Goal: Find specific page/section: Find specific page/section

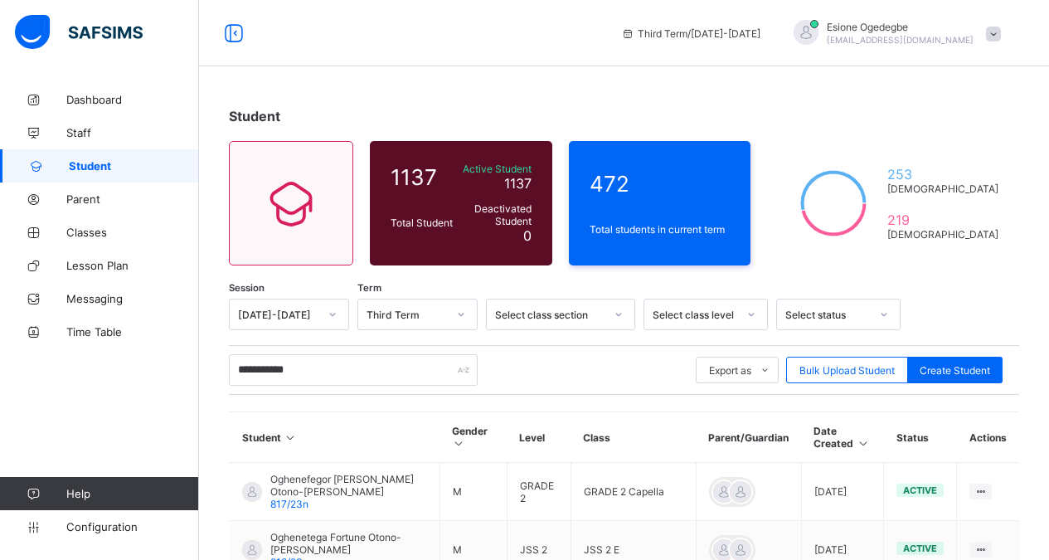
scroll to position [172, 0]
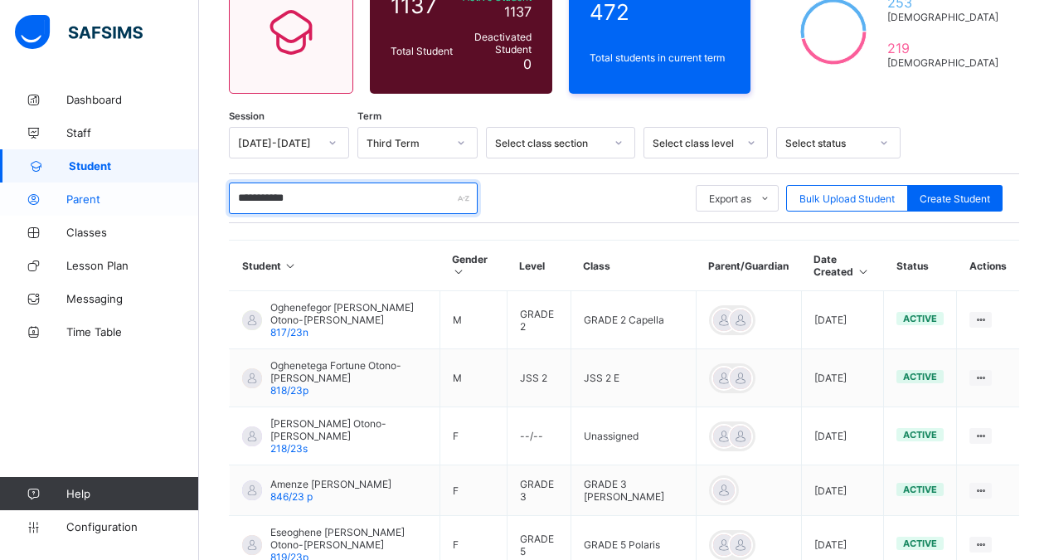
drag, startPoint x: 326, startPoint y: 200, endPoint x: 158, endPoint y: 192, distance: 167.7
click at [158, 192] on div "**********" at bounding box center [524, 250] width 1049 height 845
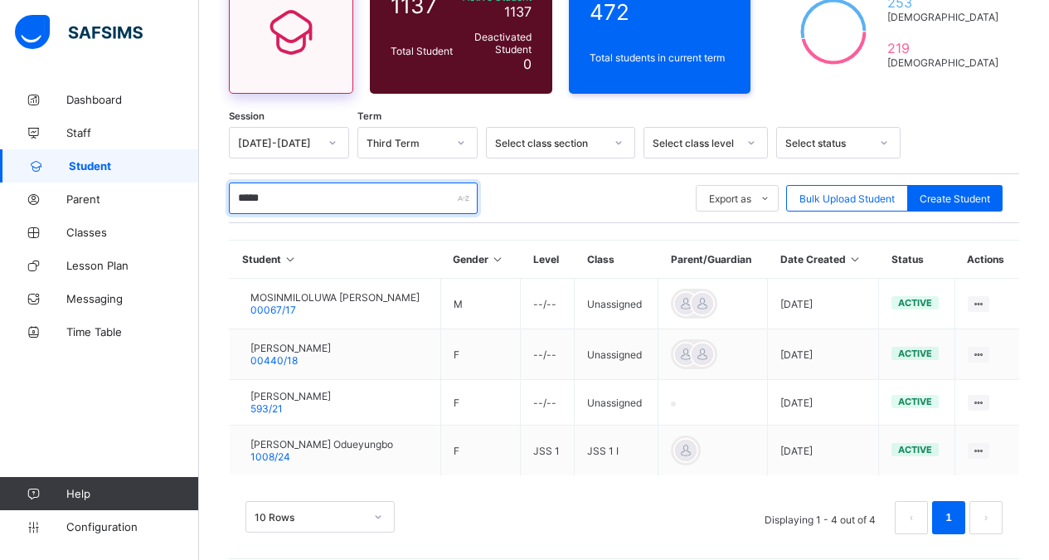
type input "*****"
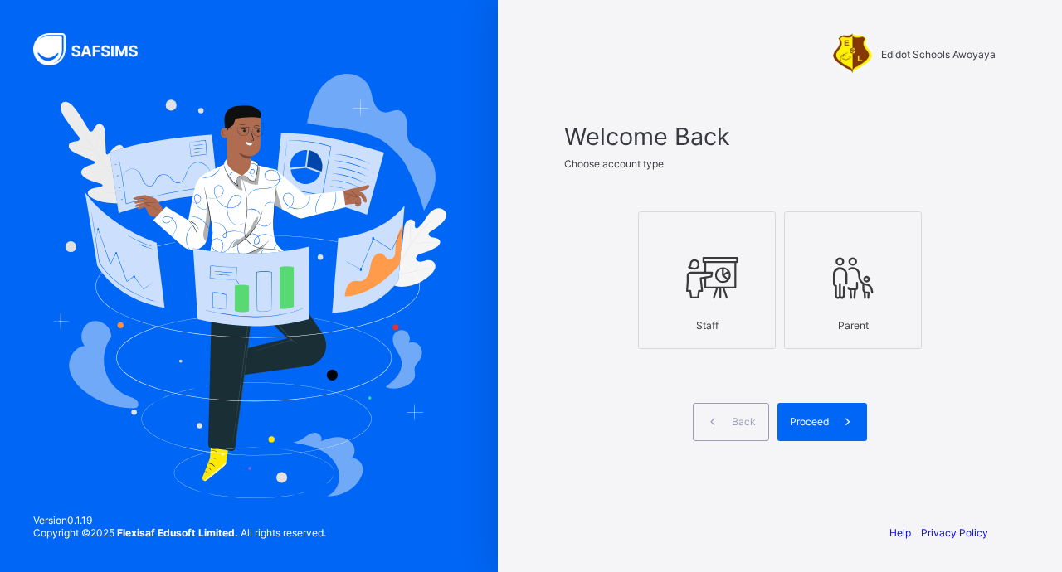
click at [724, 291] on icon at bounding box center [707, 278] width 58 height 50
click at [814, 405] on div "Proceed" at bounding box center [822, 422] width 90 height 38
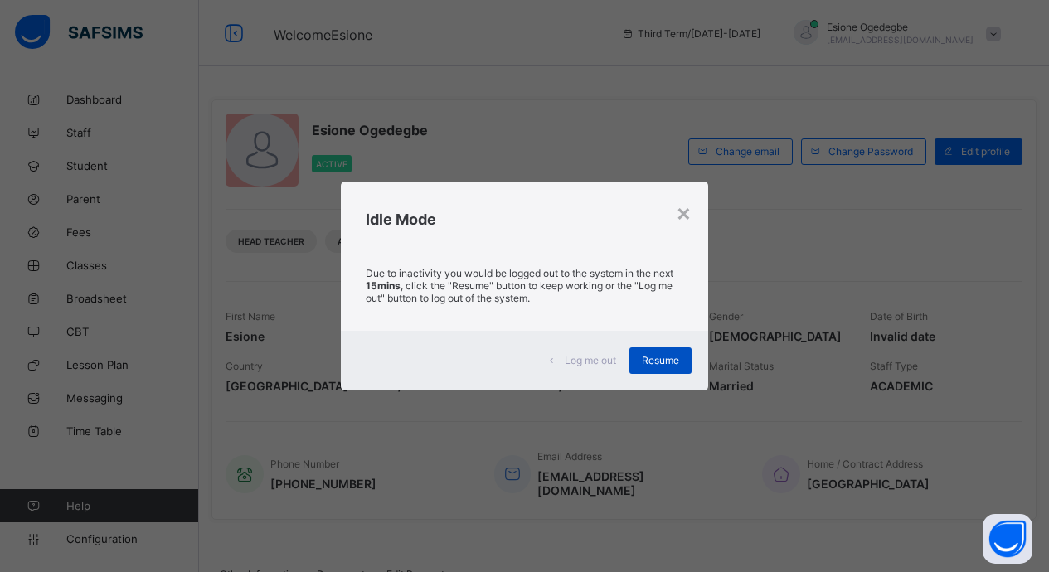
click at [657, 372] on div "Resume" at bounding box center [661, 361] width 62 height 27
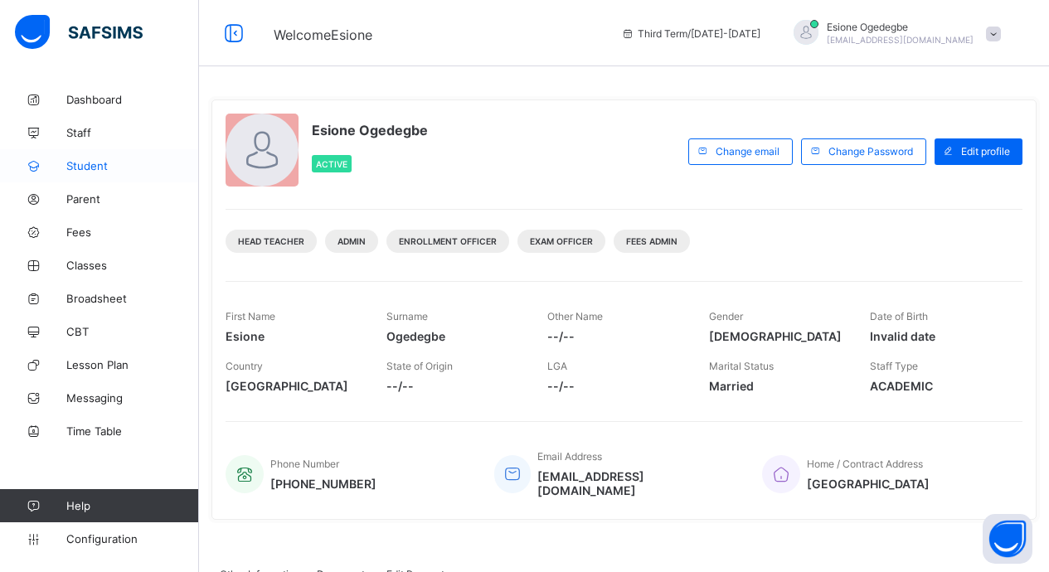
click at [71, 173] on link "Student" at bounding box center [99, 165] width 199 height 33
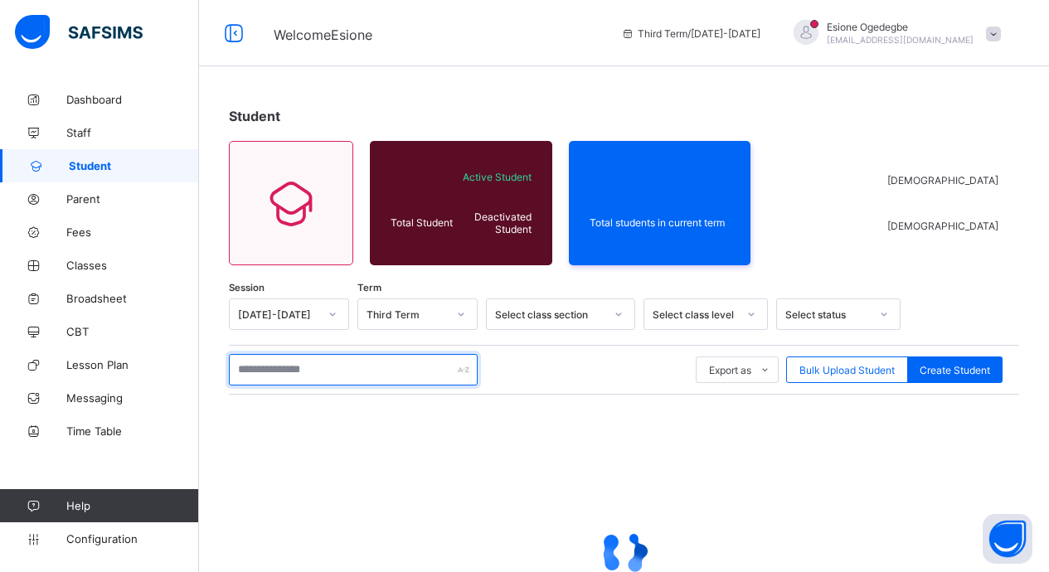
click at [335, 379] on input "text" at bounding box center [353, 370] width 249 height 32
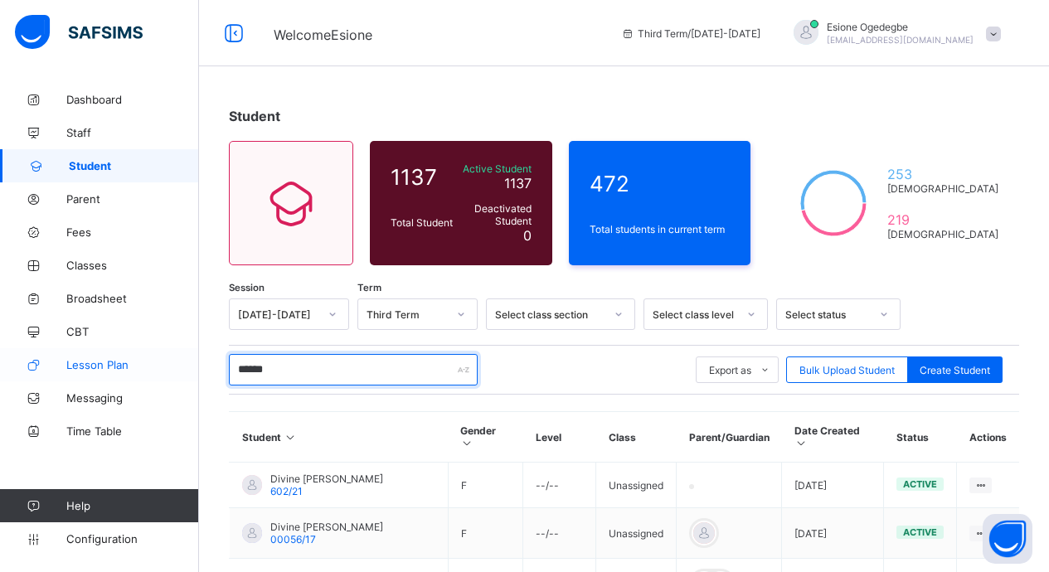
drag, startPoint x: 303, startPoint y: 376, endPoint x: 158, endPoint y: 353, distance: 147.0
click at [158, 353] on div "Welcome Esione Third Term / [DATE]-[DATE] Esione Ogedegbe [EMAIL_ADDRESS][DOMAI…" at bounding box center [524, 505] width 1049 height 1010
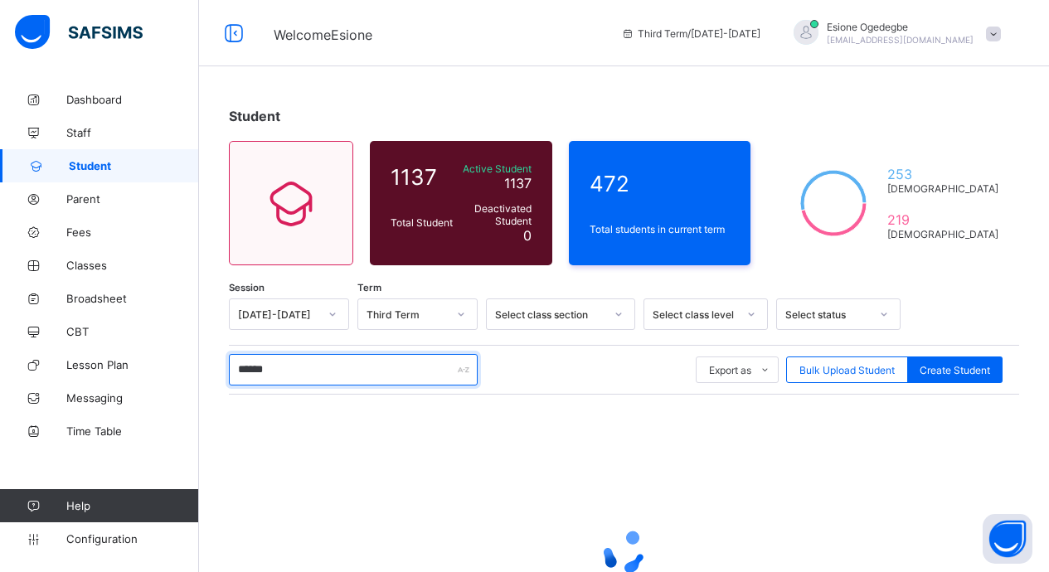
scroll to position [163, 0]
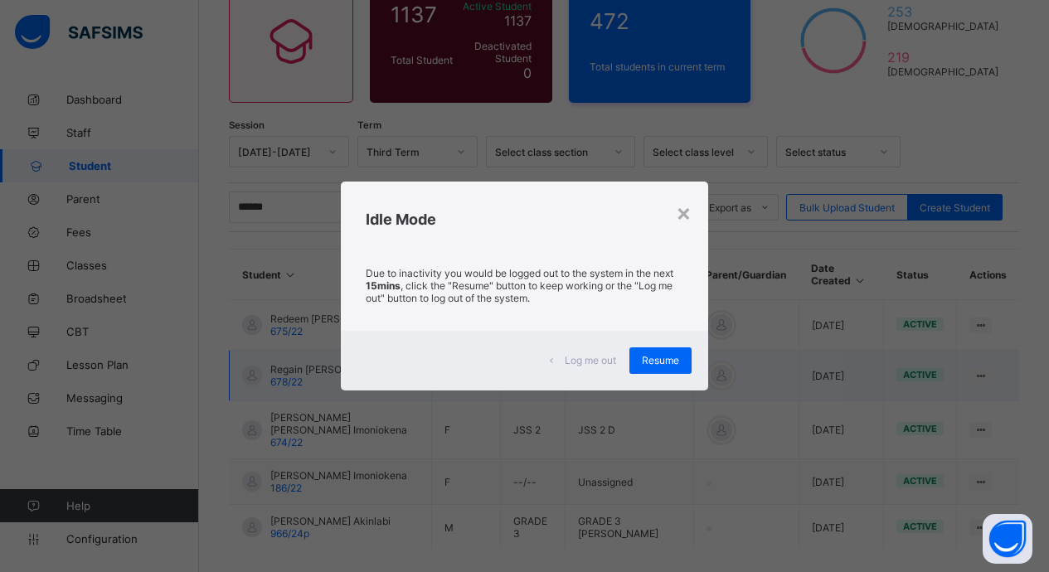
drag, startPoint x: 659, startPoint y: 372, endPoint x: 649, endPoint y: 369, distance: 10.5
click at [659, 372] on div "Resume" at bounding box center [661, 361] width 62 height 27
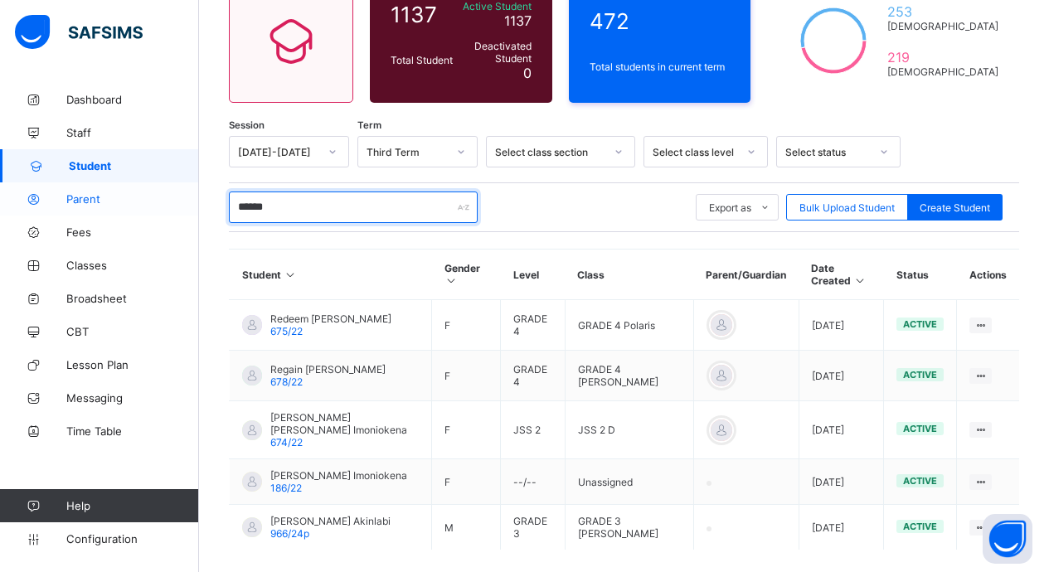
drag, startPoint x: 304, startPoint y: 204, endPoint x: 170, endPoint y: 203, distance: 133.6
click at [197, 207] on div "Welcome Esione Third Term / [DATE]-[DATE] Esione Ogedegbe [EMAIL_ADDRESS][DOMAI…" at bounding box center [524, 243] width 1049 height 813
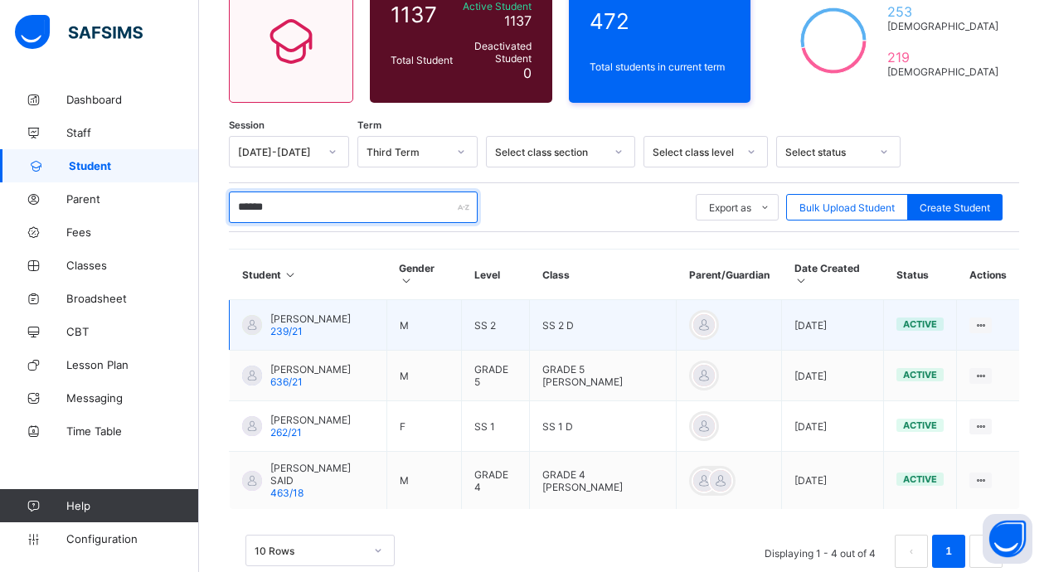
scroll to position [129, 0]
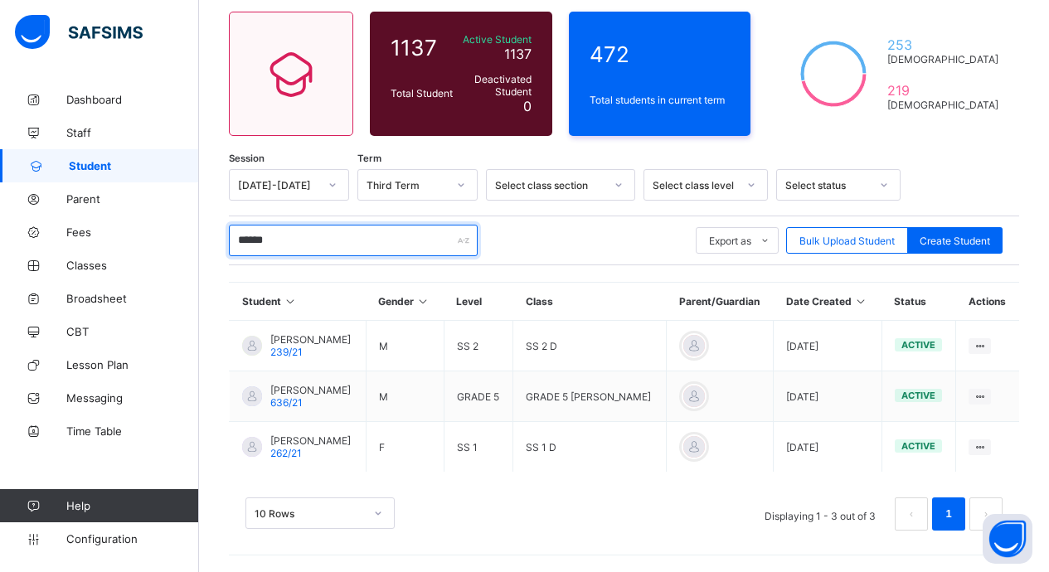
drag, startPoint x: 318, startPoint y: 249, endPoint x: 203, endPoint y: 243, distance: 114.6
click at [208, 245] on div "Student 1137 Total Student Active Student 1137 Deactivated Student 0 472 Total …" at bounding box center [624, 263] width 850 height 619
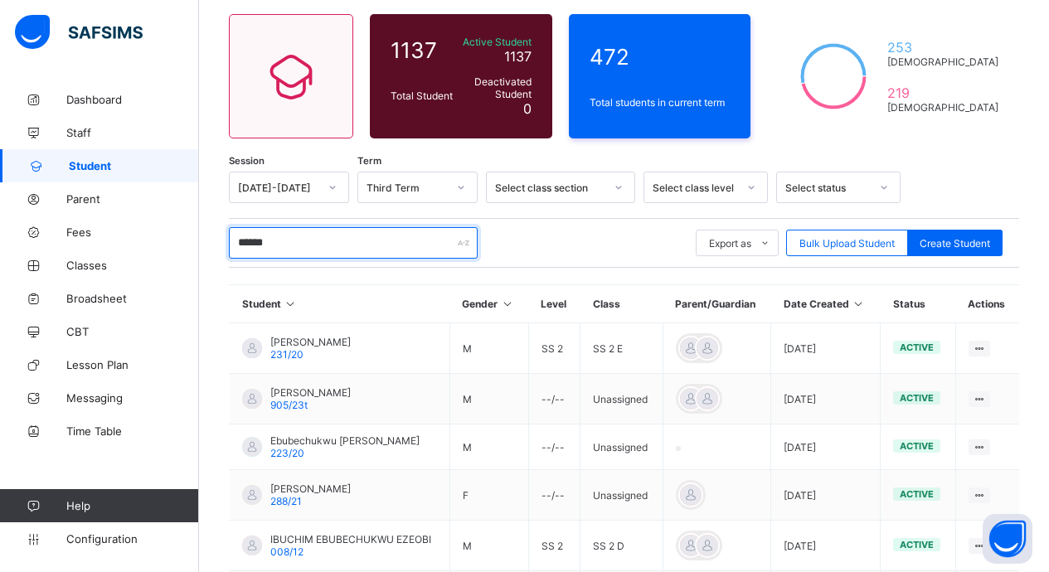
scroll to position [79, 0]
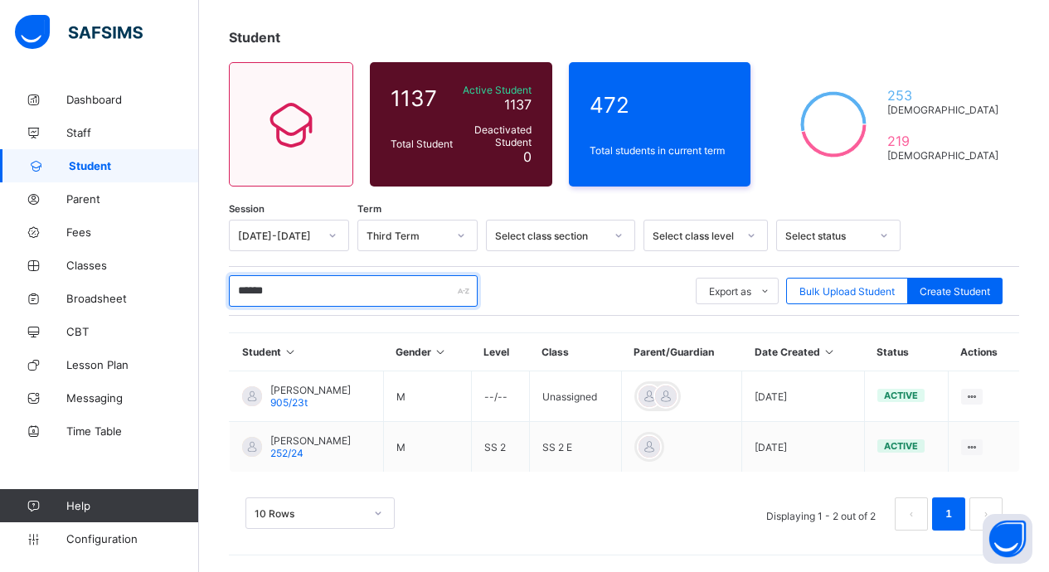
type input "******"
